Goal: Browse casually

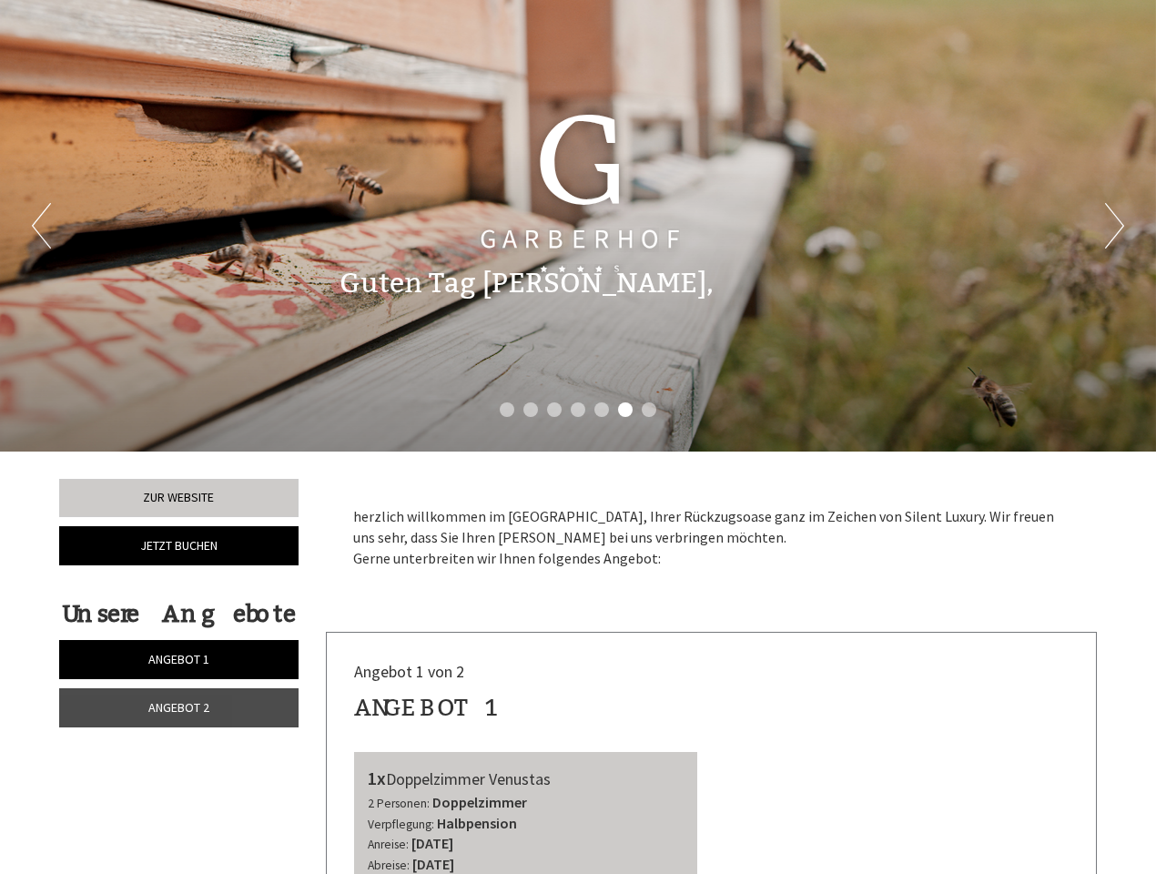
click at [578, 437] on div "Previous Next 1 2 3 4 5 6 7" at bounding box center [578, 226] width 1156 height 452
click at [41, 226] on button "Previous" at bounding box center [41, 226] width 19 height 46
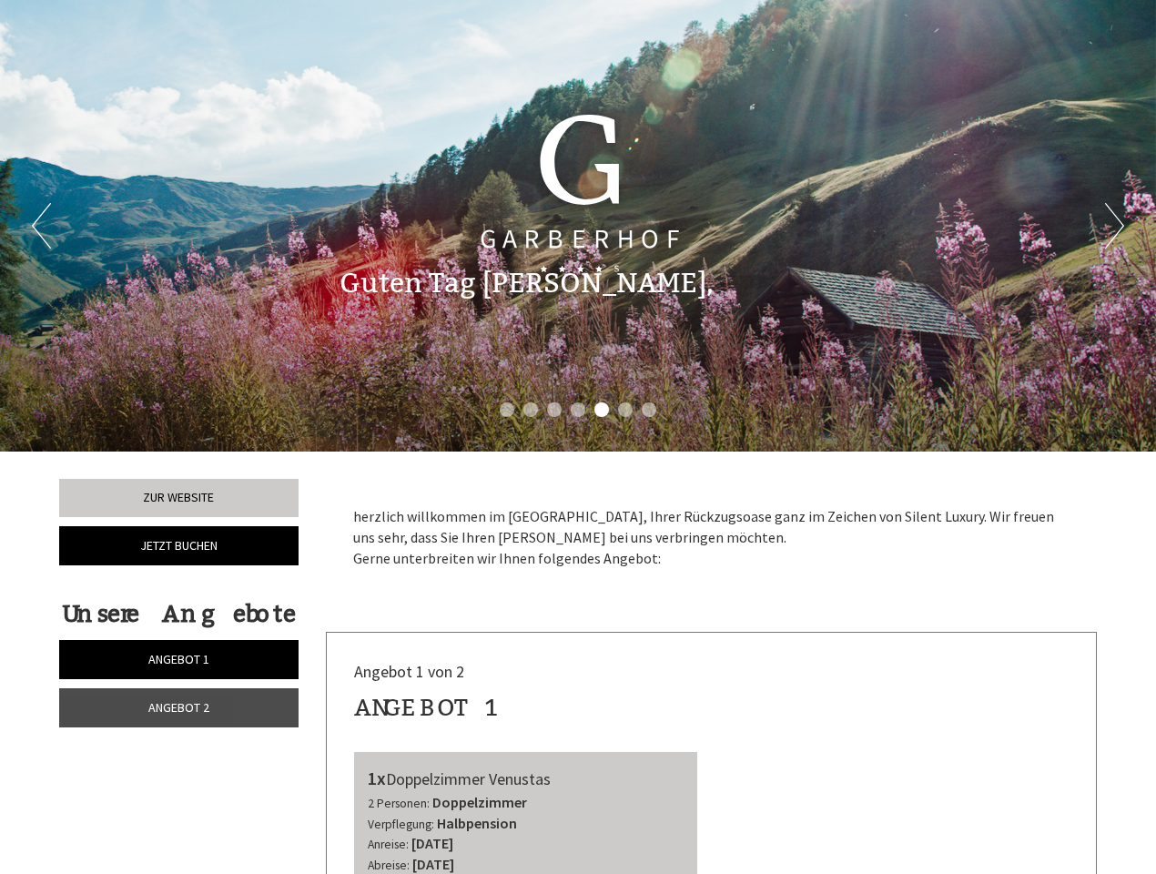
click at [1114, 226] on button "Next" at bounding box center [1114, 226] width 19 height 46
click at [507, 410] on li "1" at bounding box center [507, 409] width 15 height 15
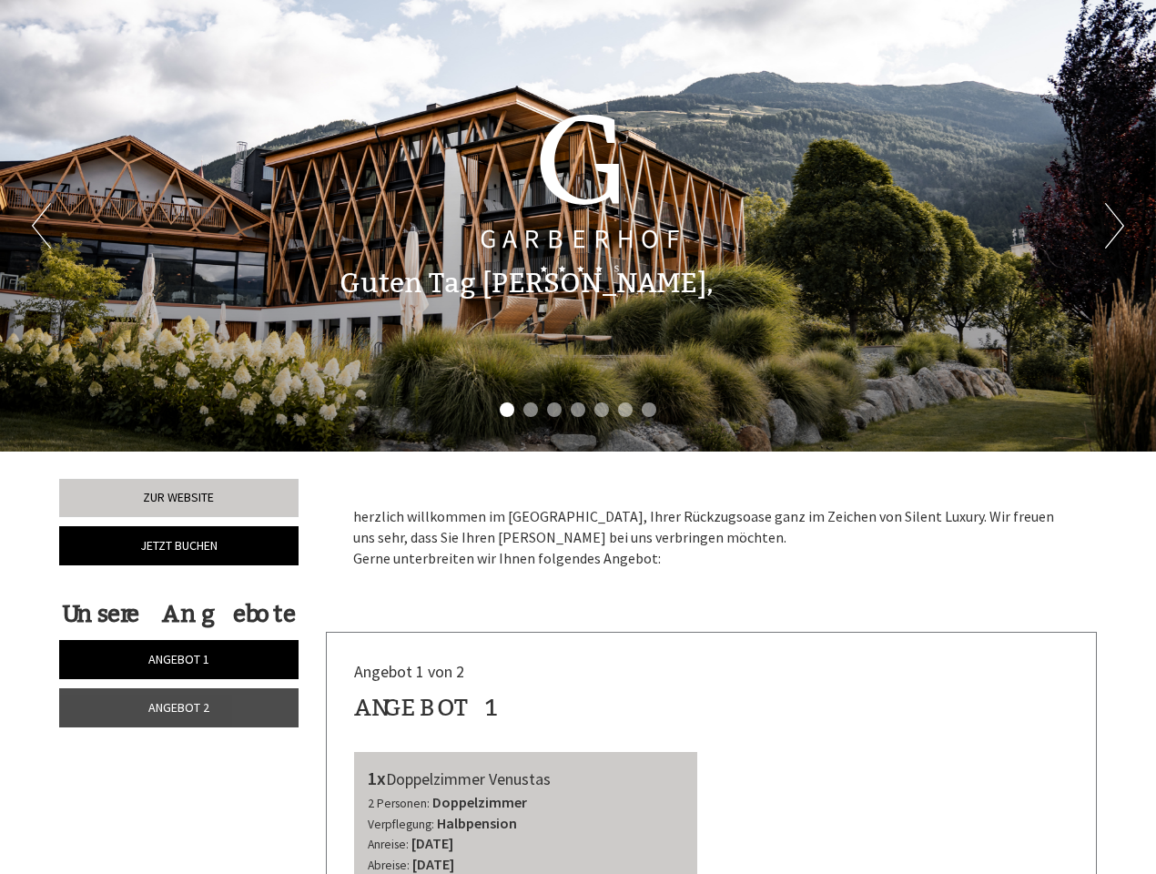
click at [531, 410] on li "2" at bounding box center [531, 409] width 15 height 15
click at [554, 410] on li "3" at bounding box center [554, 409] width 15 height 15
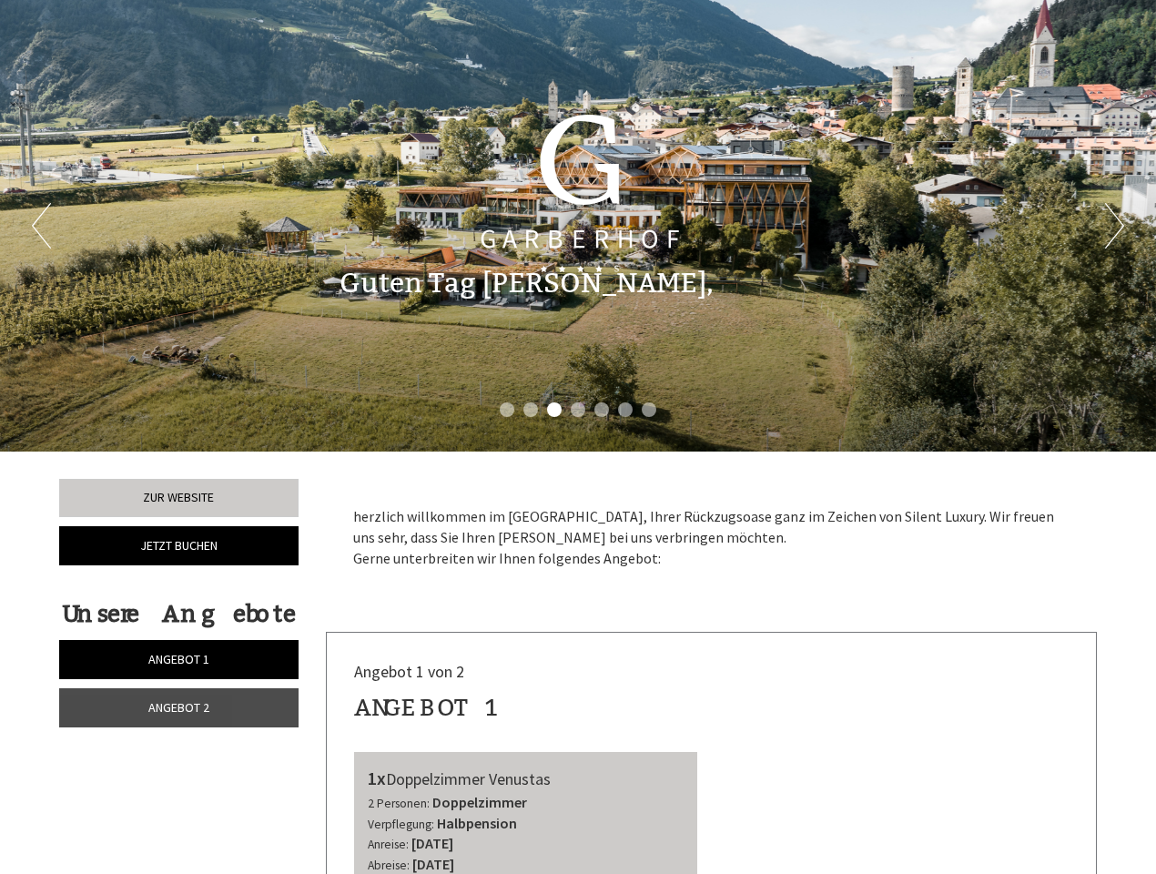
click at [578, 410] on li "4" at bounding box center [578, 409] width 15 height 15
click at [602, 410] on li "5" at bounding box center [602, 409] width 15 height 15
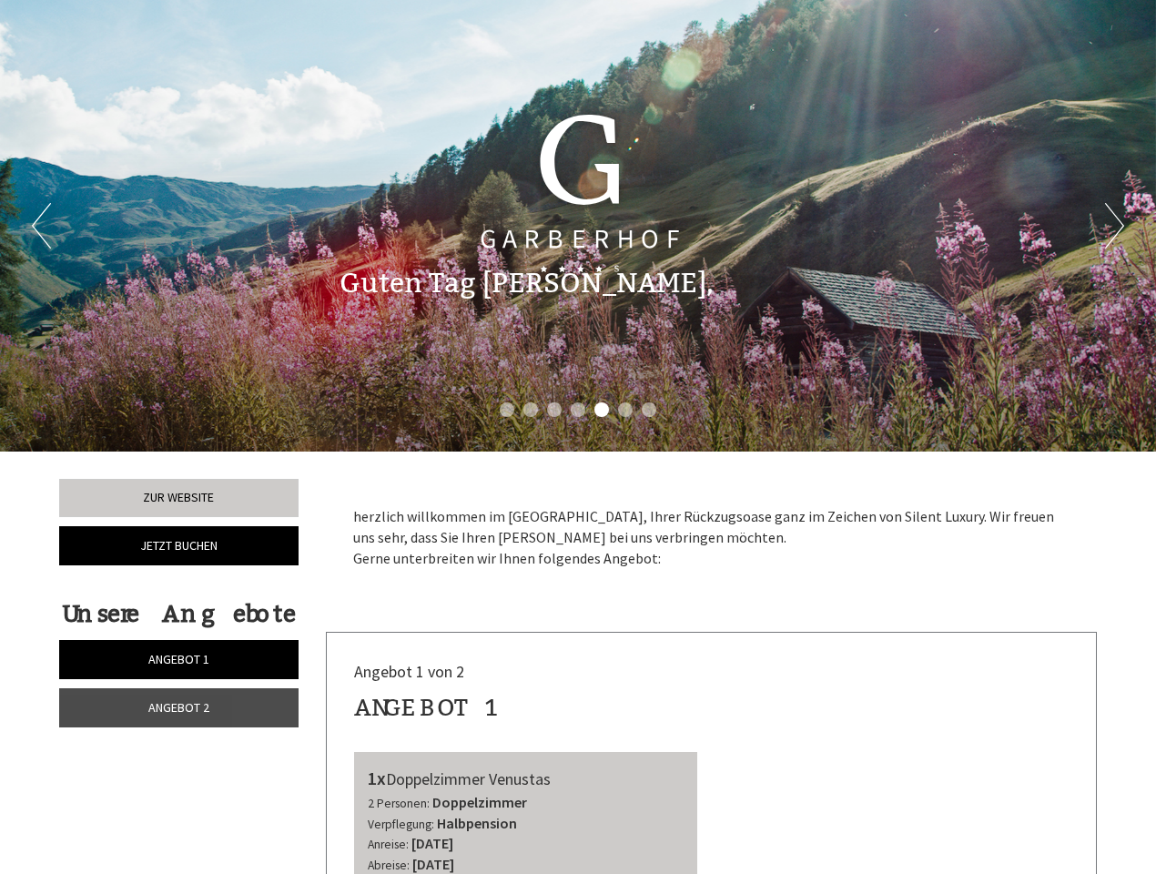
click at [625, 410] on li "6" at bounding box center [625, 409] width 15 height 15
click at [649, 410] on li "7" at bounding box center [649, 409] width 15 height 15
